Goal: Transaction & Acquisition: Obtain resource

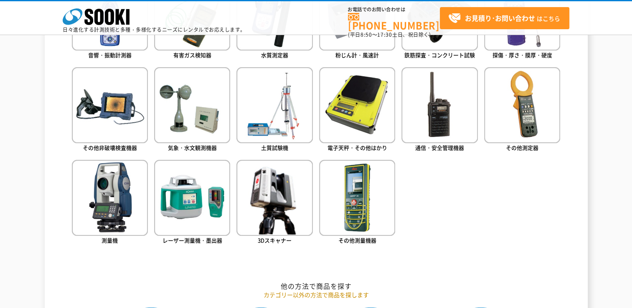
scroll to position [376, 0]
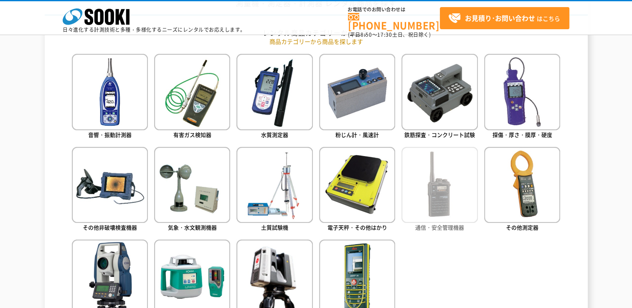
click at [439, 200] on img at bounding box center [439, 185] width 76 height 76
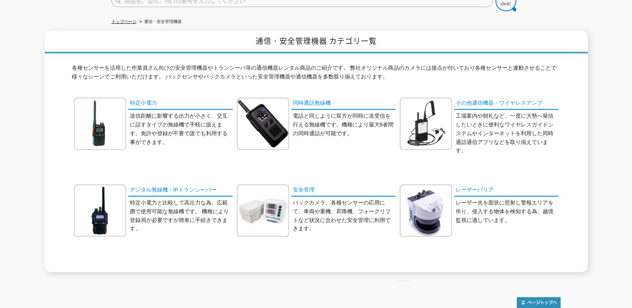
scroll to position [84, 0]
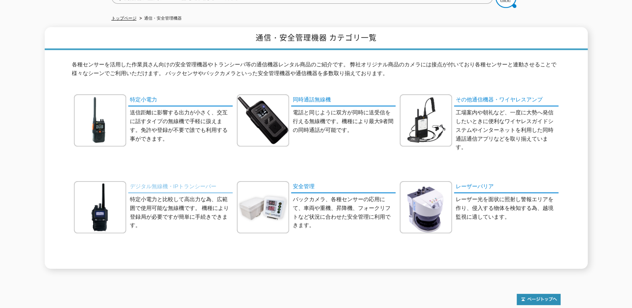
click at [174, 184] on link "デジタル無線機・IPトランシーバー" at bounding box center [180, 187] width 104 height 12
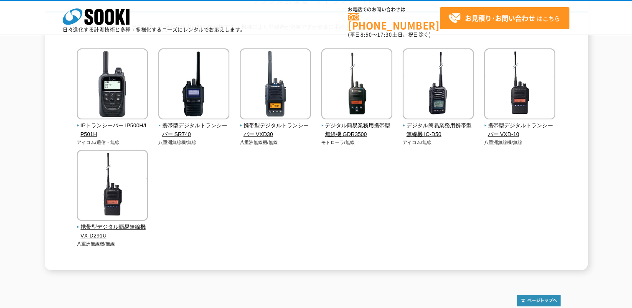
scroll to position [84, 0]
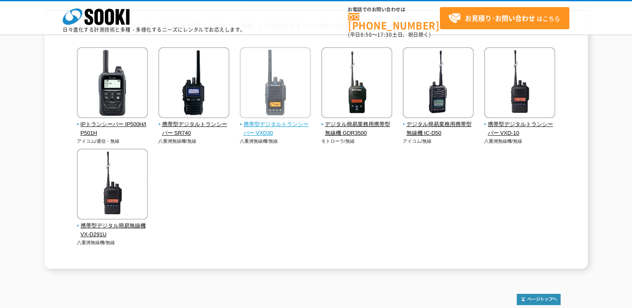
click at [251, 135] on span "携帯型デジタルトランシーバー VXD30" at bounding box center [275, 129] width 71 height 18
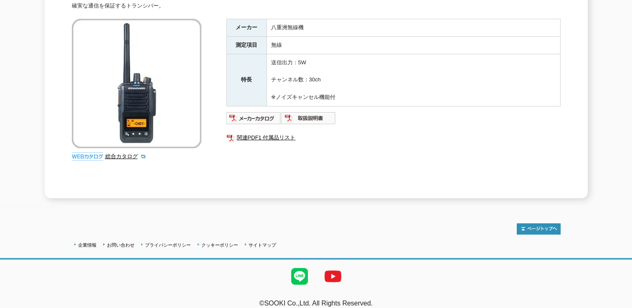
scroll to position [157, 0]
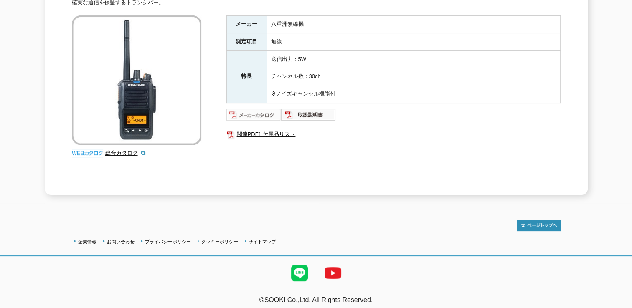
click at [256, 109] on img at bounding box center [253, 114] width 55 height 13
click at [301, 109] on img at bounding box center [308, 114] width 55 height 13
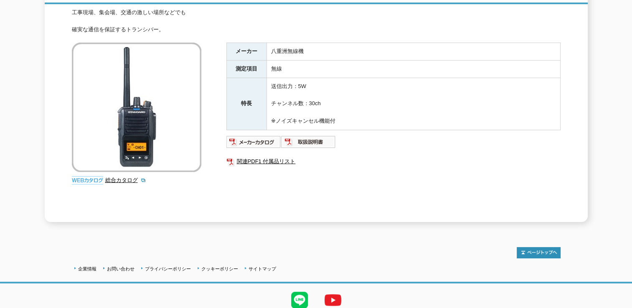
scroll to position [115, 0]
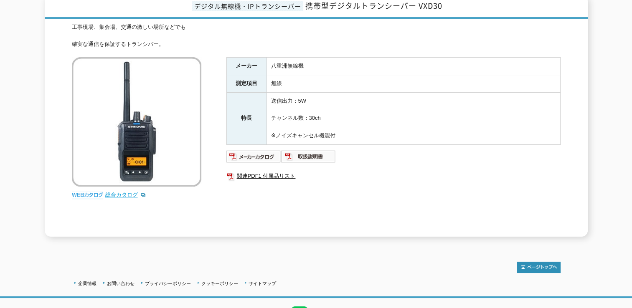
click at [117, 192] on link "総合カタログ" at bounding box center [125, 195] width 41 height 6
